Goal: Navigation & Orientation: Find specific page/section

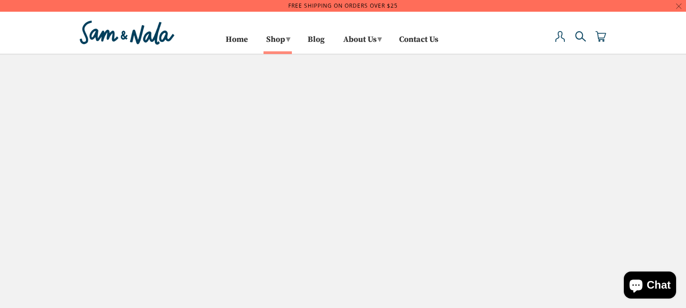
select select "created-ascending"
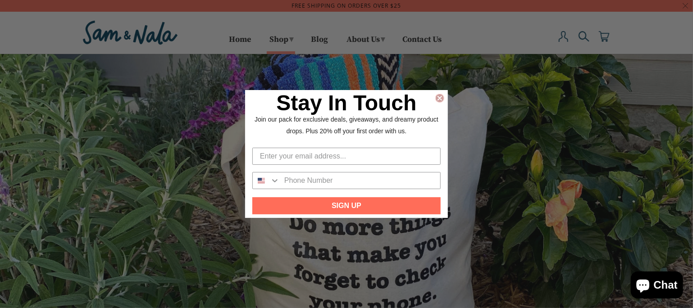
click at [439, 94] on circle "Close dialog" at bounding box center [440, 98] width 9 height 9
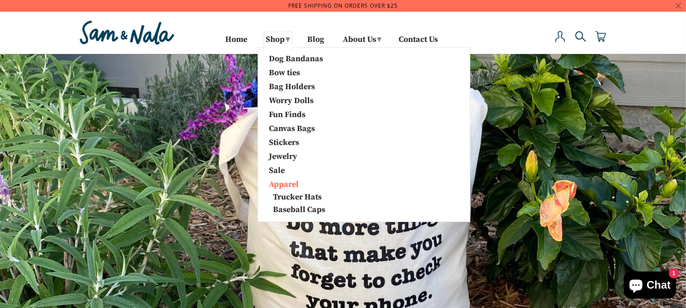
click at [286, 182] on link "Apparel" at bounding box center [310, 184] width 95 height 12
